Goal: Entertainment & Leisure: Consume media (video, audio)

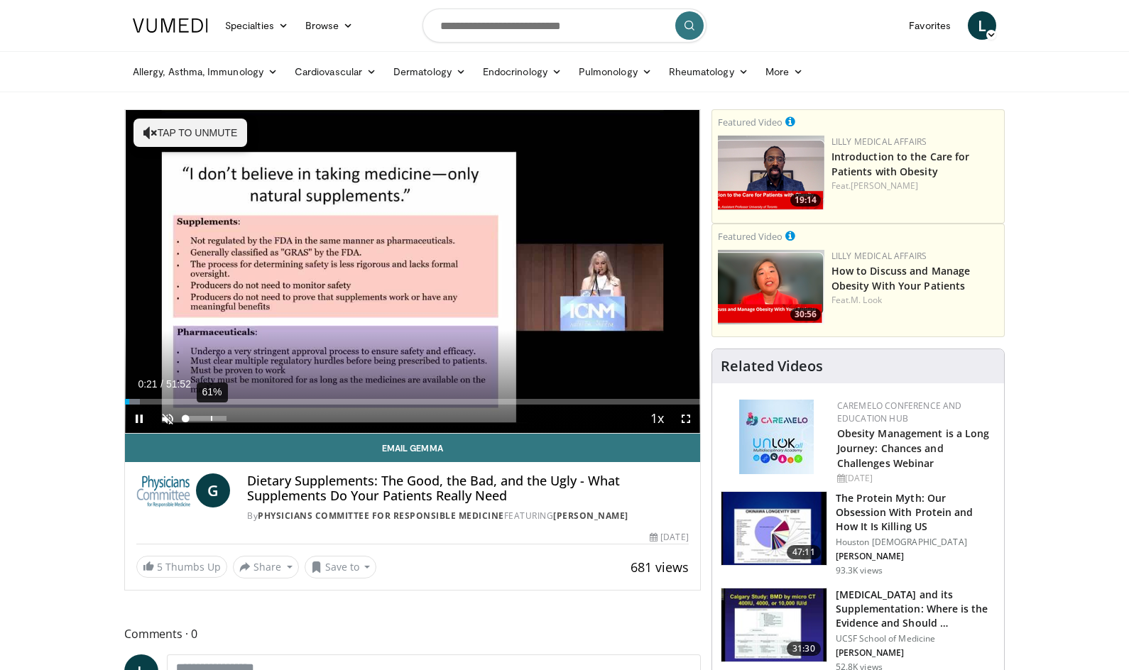
click at [211, 418] on div "61%" at bounding box center [205, 418] width 40 height 5
click at [141, 419] on span "Video Player" at bounding box center [139, 419] width 28 height 28
